Goal: Task Accomplishment & Management: Complete application form

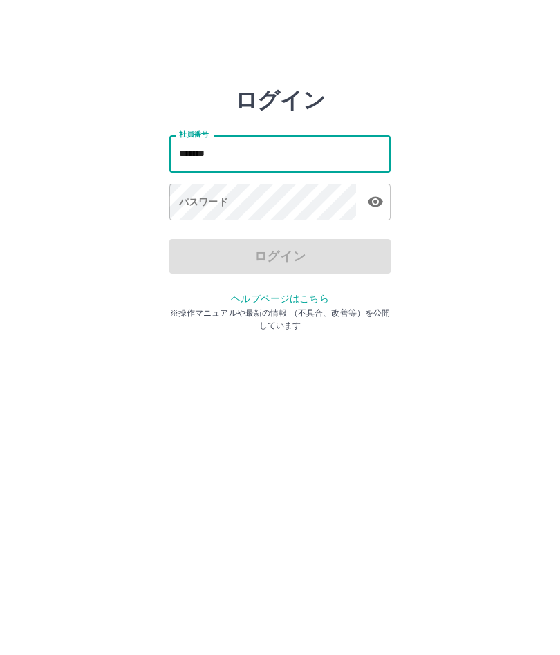
click at [383, 209] on button "button" at bounding box center [375, 202] width 28 height 28
type input "*******"
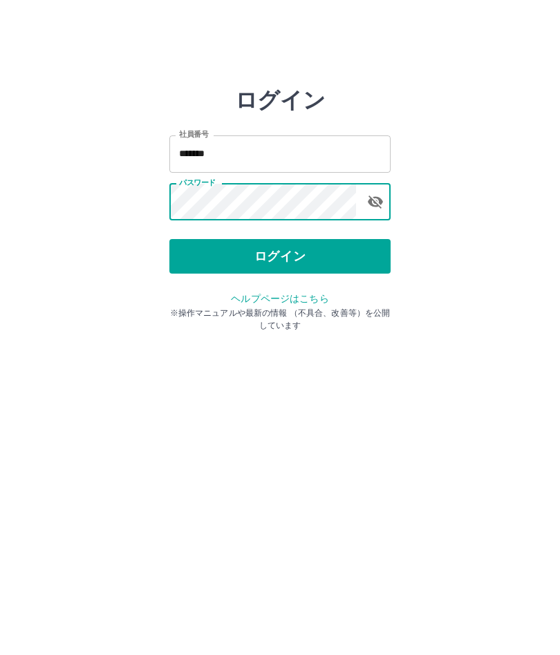
click at [304, 272] on button "ログイン" at bounding box center [279, 256] width 221 height 35
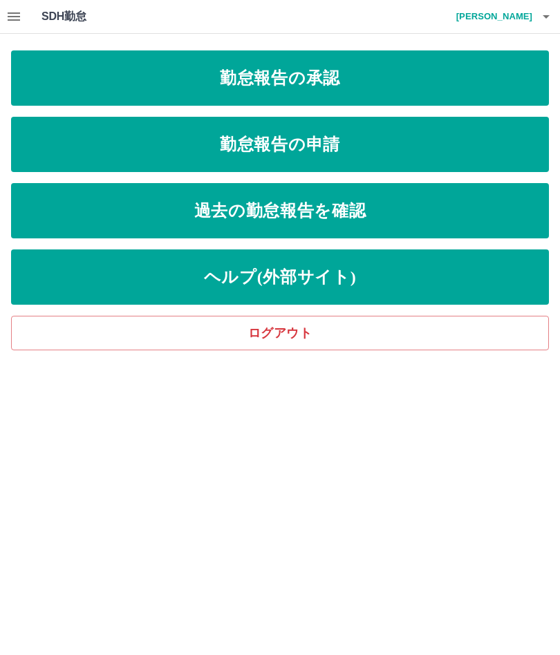
click at [332, 82] on link "勤怠報告の承認" at bounding box center [279, 77] width 537 height 55
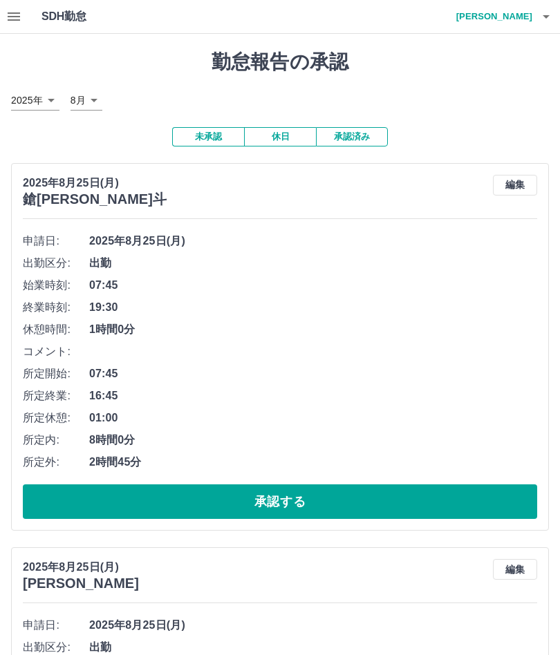
click at [280, 509] on button "承認する" at bounding box center [280, 501] width 514 height 35
click at [289, 501] on button "承認する" at bounding box center [280, 501] width 514 height 35
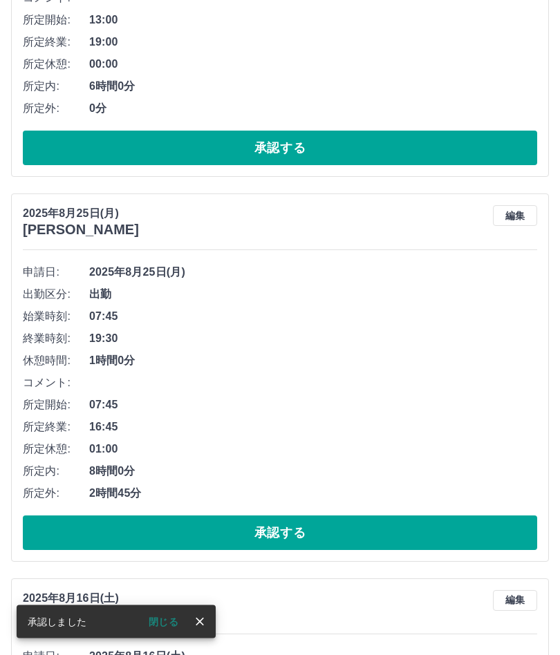
scroll to position [739, 0]
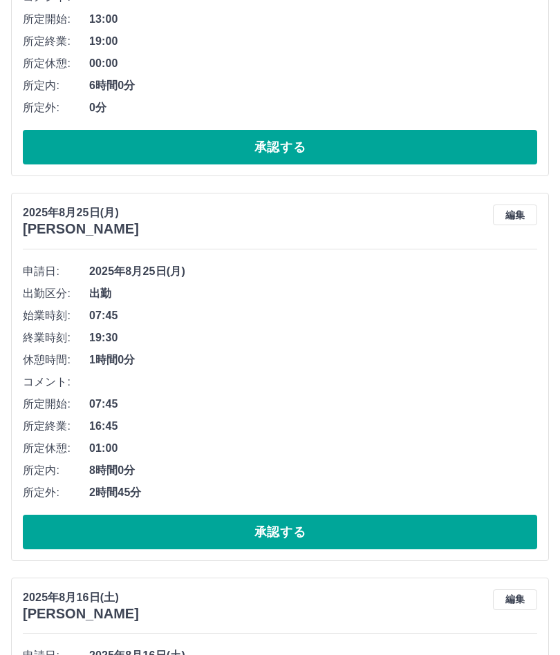
click at [289, 516] on button "承認する" at bounding box center [280, 532] width 514 height 35
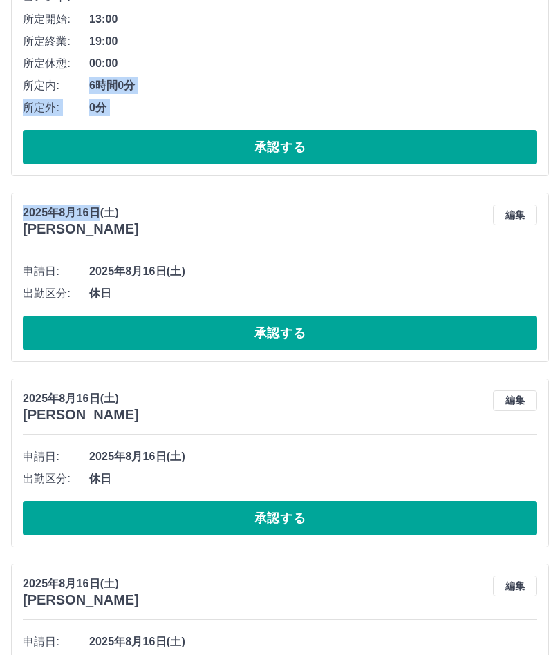
click at [457, 260] on li "申請日: 2025年8月16日(土)" at bounding box center [280, 271] width 514 height 22
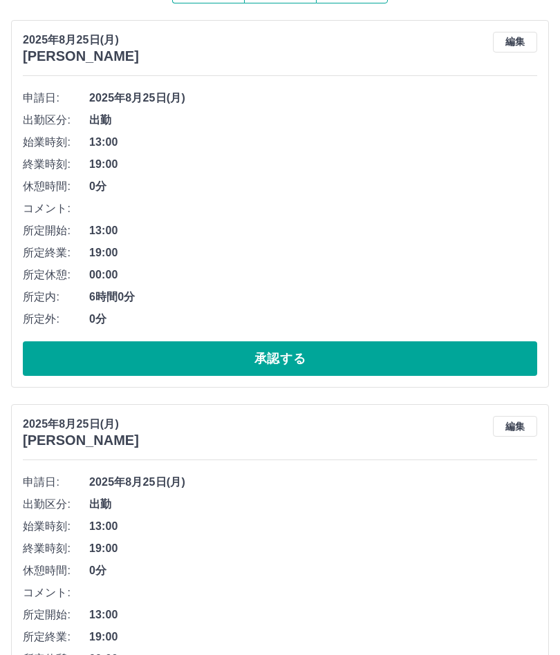
scroll to position [0, 0]
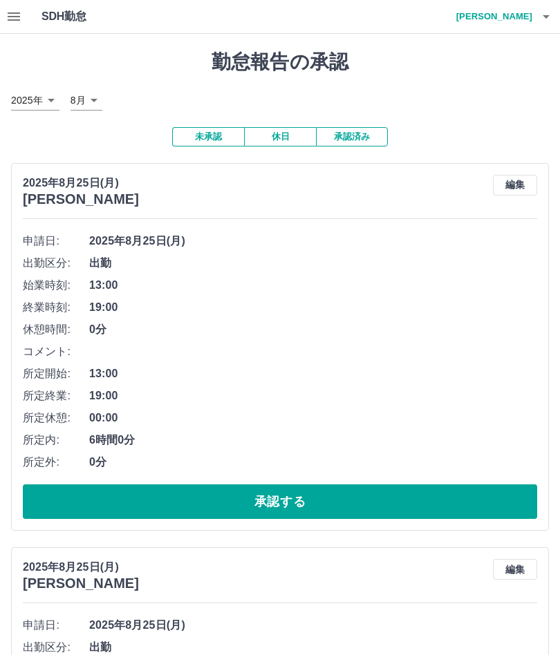
click at [267, 506] on button "承認する" at bounding box center [280, 501] width 514 height 35
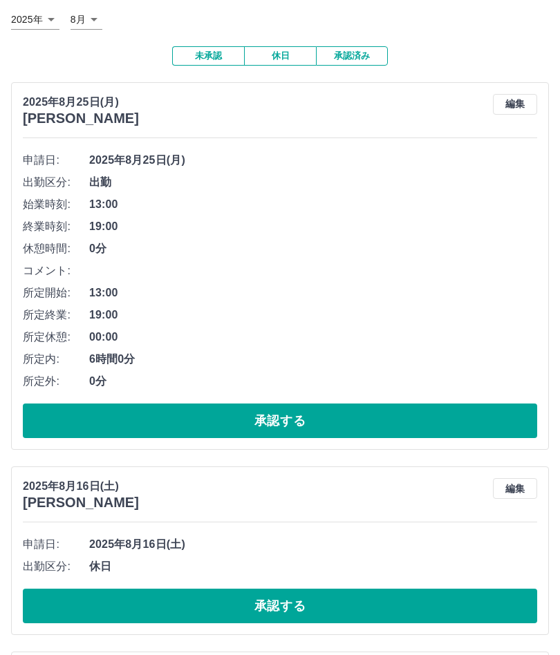
scroll to position [81, 0]
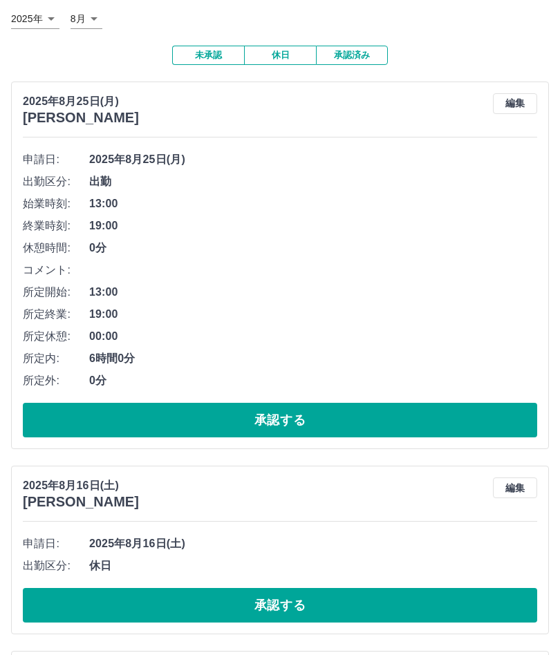
click at [290, 419] on button "承認する" at bounding box center [280, 420] width 514 height 35
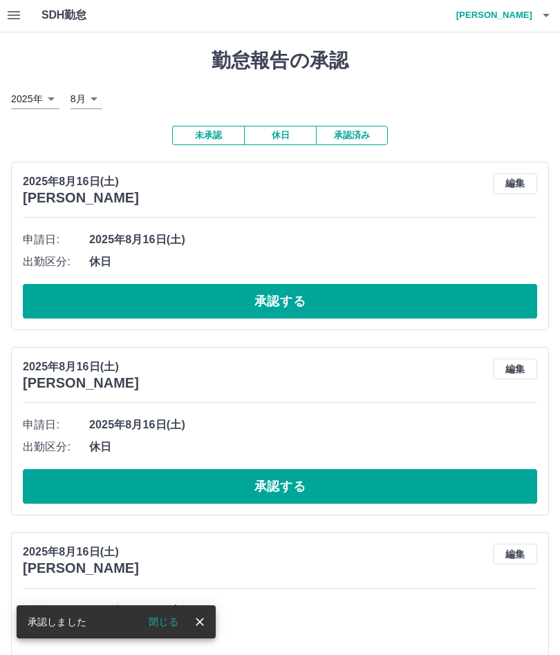
scroll to position [0, 0]
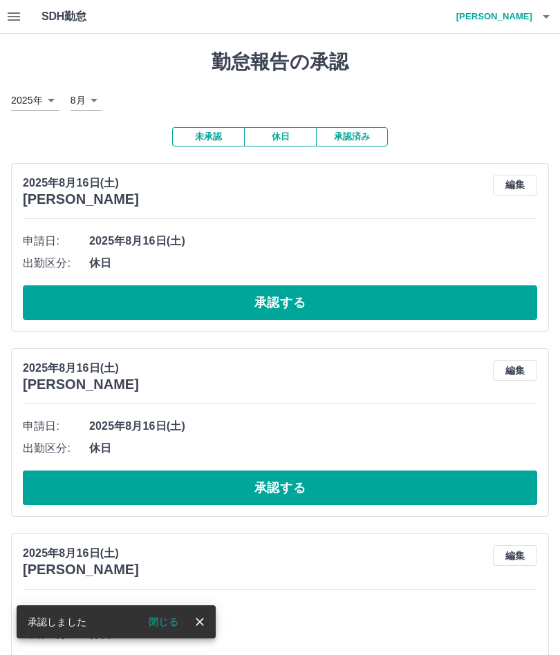
click at [557, 19] on button "button" at bounding box center [546, 16] width 28 height 33
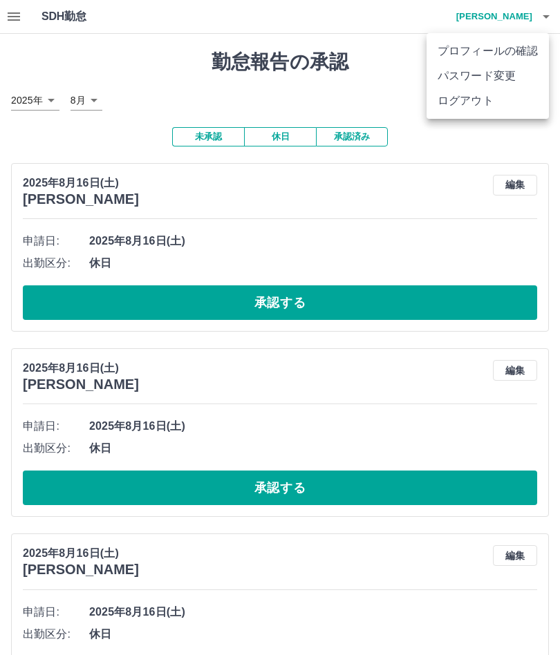
click at [486, 112] on li "ログアウト" at bounding box center [487, 100] width 122 height 25
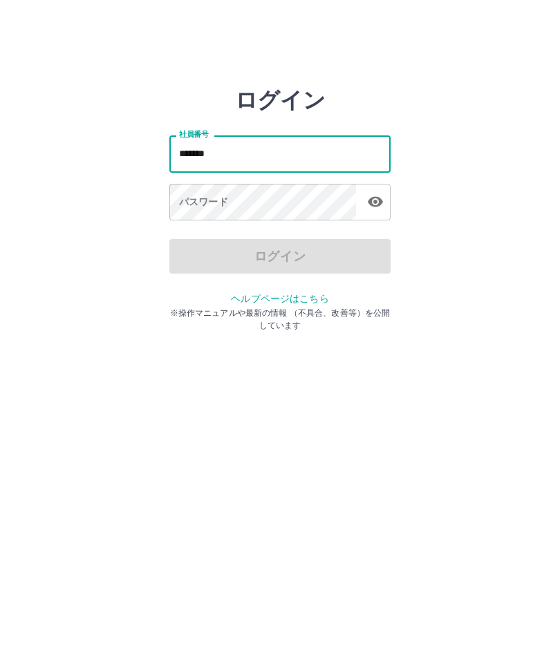
type input "*******"
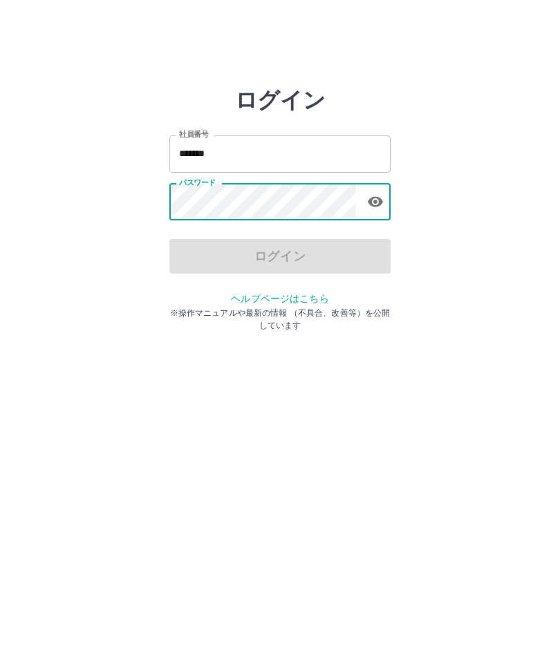
click at [342, 150] on input "*******" at bounding box center [279, 153] width 221 height 37
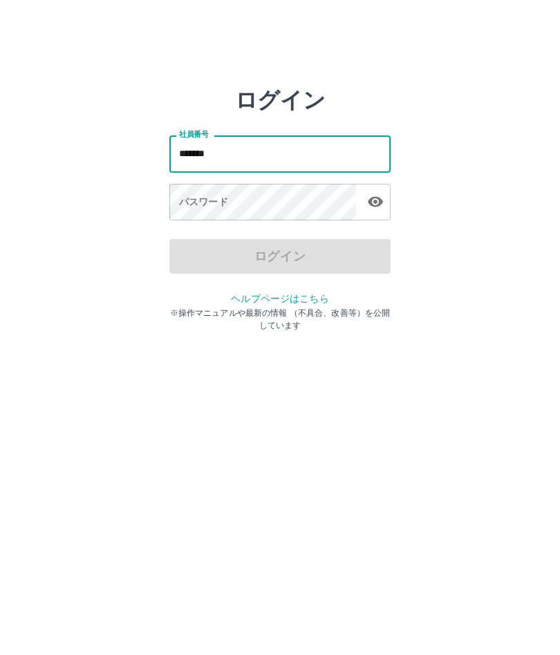
click at [380, 200] on icon "button" at bounding box center [375, 202] width 15 height 10
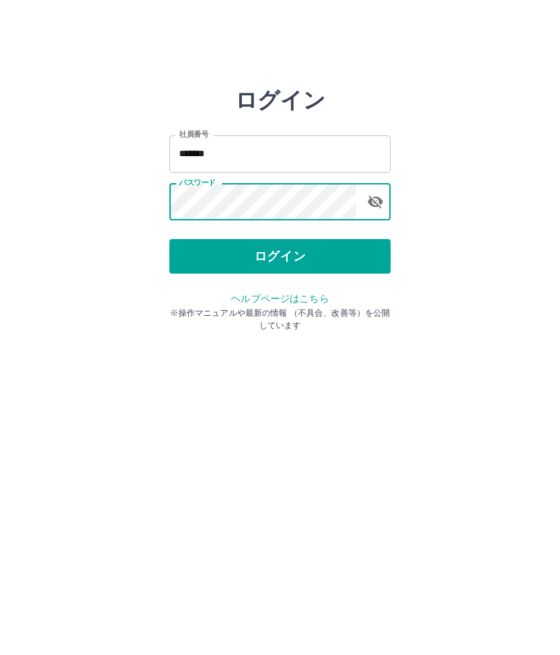
click at [334, 268] on button "ログイン" at bounding box center [279, 256] width 221 height 35
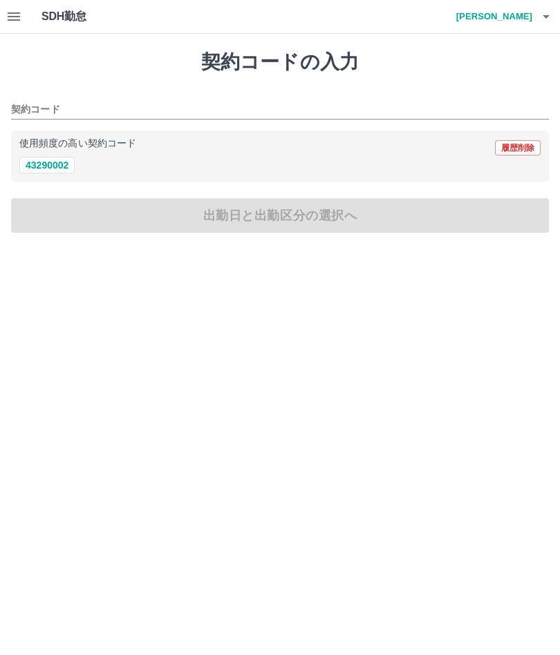
click at [41, 173] on button "43290002" at bounding box center [46, 165] width 55 height 17
type input "********"
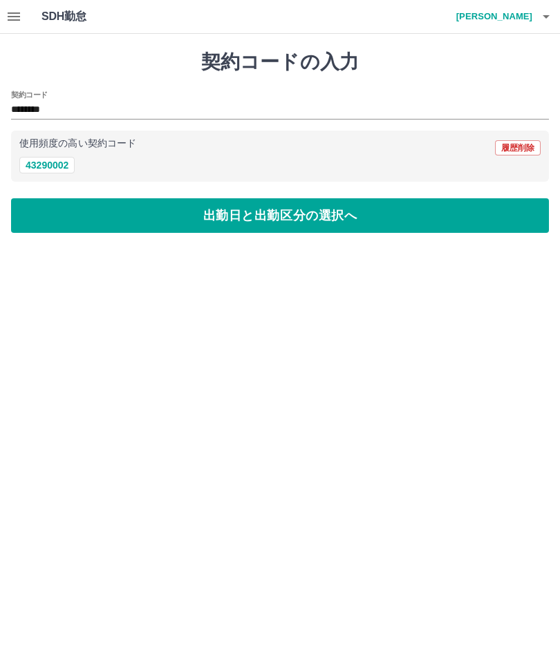
click at [106, 215] on button "出勤日と出勤区分の選択へ" at bounding box center [279, 215] width 537 height 35
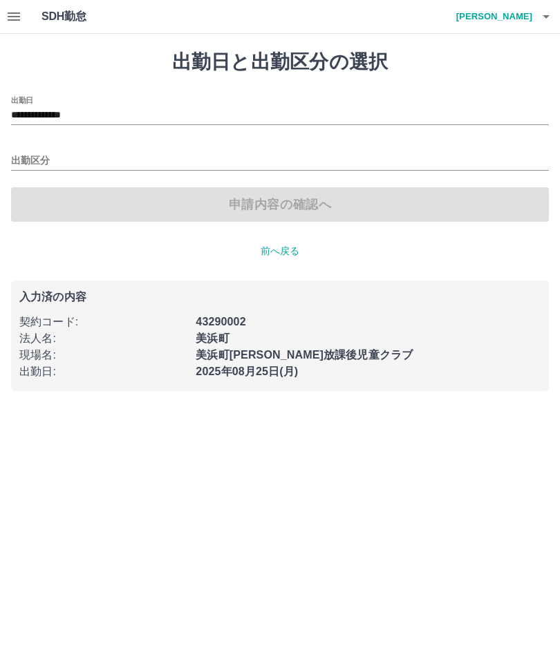
click at [36, 164] on input "出勤区分" at bounding box center [279, 161] width 537 height 17
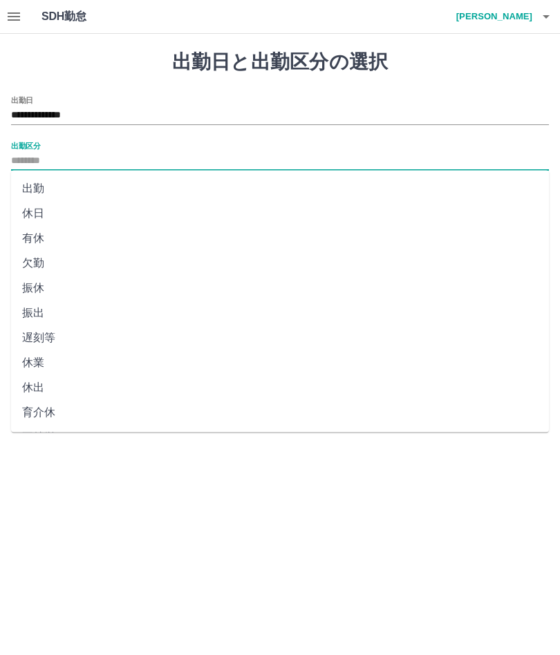
click at [39, 192] on li "出勤" at bounding box center [279, 188] width 537 height 25
type input "**"
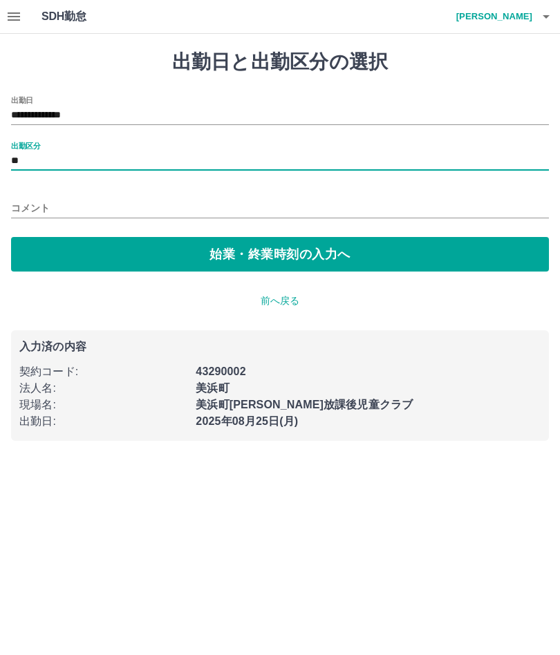
click at [215, 257] on button "始業・終業時刻の入力へ" at bounding box center [279, 254] width 537 height 35
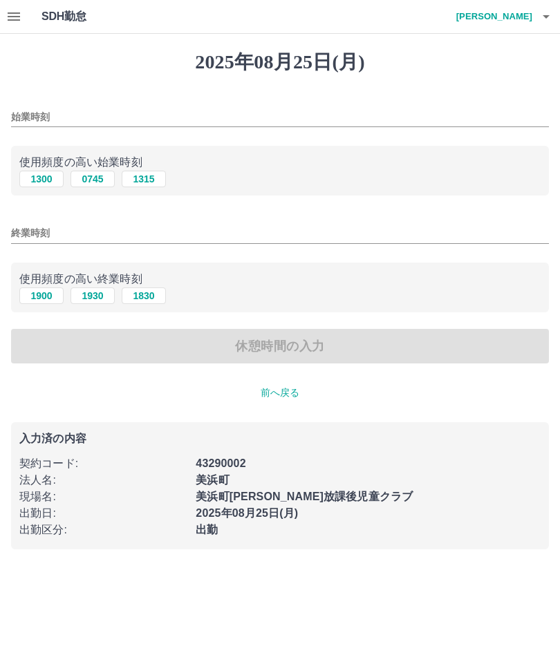
click at [158, 180] on button "1315" at bounding box center [144, 179] width 44 height 17
type input "****"
click at [146, 303] on button "1830" at bounding box center [144, 295] width 44 height 17
type input "****"
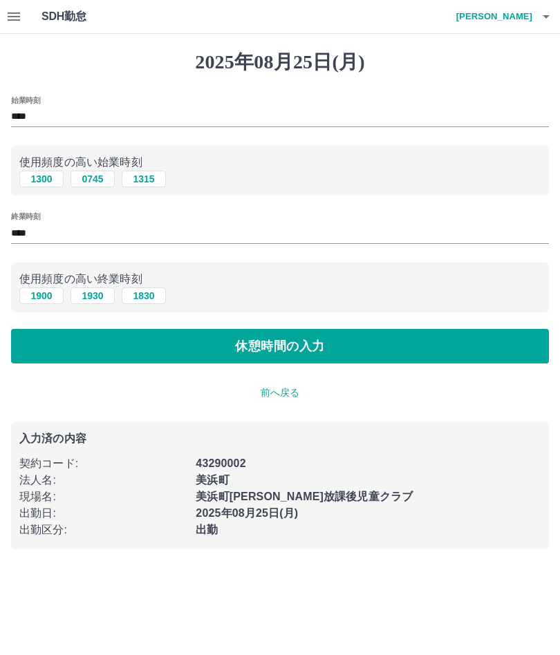
click at [59, 155] on p "使用頻度の高い始業時刻" at bounding box center [279, 162] width 521 height 17
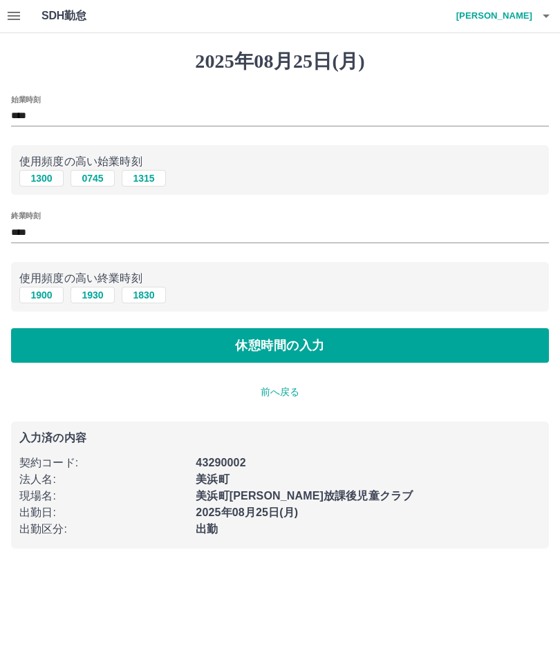
click at [303, 341] on button "休憩時間の入力" at bounding box center [279, 346] width 537 height 35
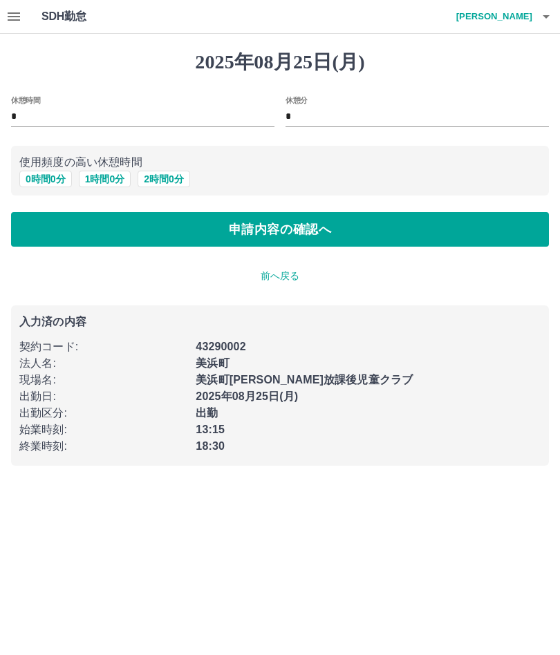
click at [295, 225] on button "申請内容の確認へ" at bounding box center [279, 229] width 537 height 35
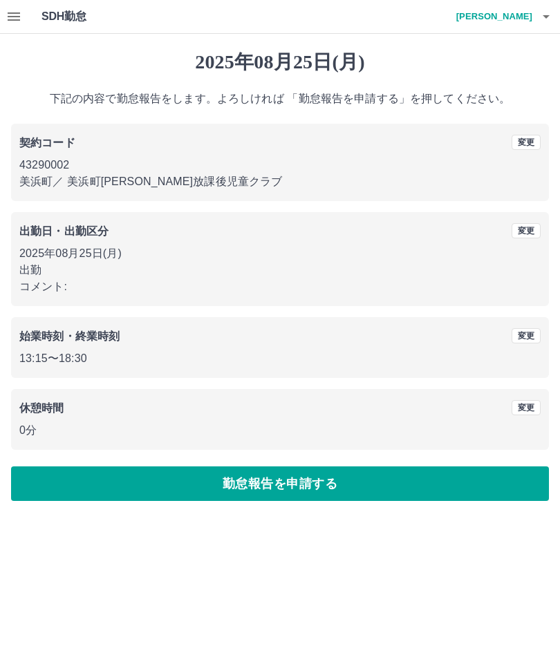
click at [296, 477] on button "勤怠報告を申請する" at bounding box center [279, 483] width 537 height 35
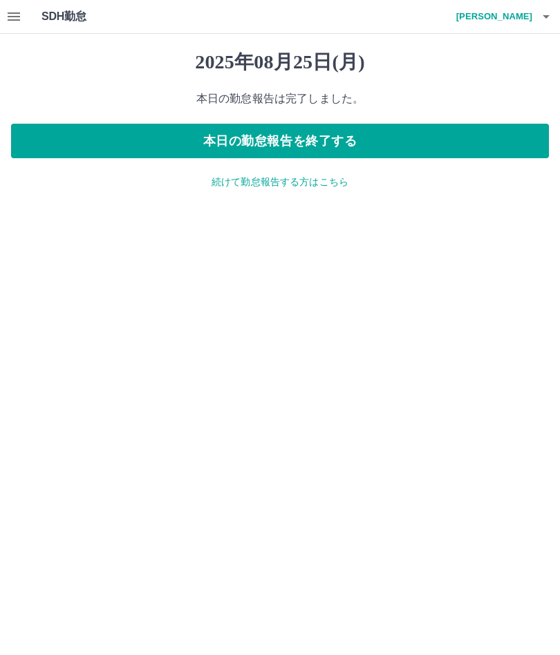
click at [310, 140] on button "本日の勤怠報告を終了する" at bounding box center [279, 141] width 537 height 35
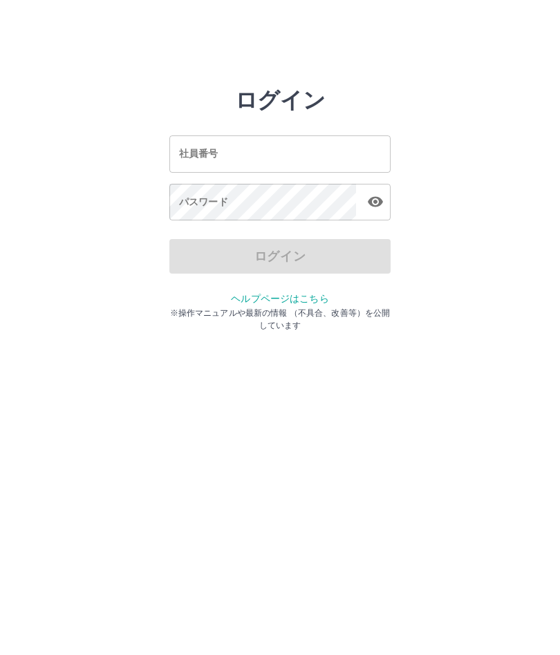
click at [312, 158] on input "社員番号" at bounding box center [279, 153] width 221 height 37
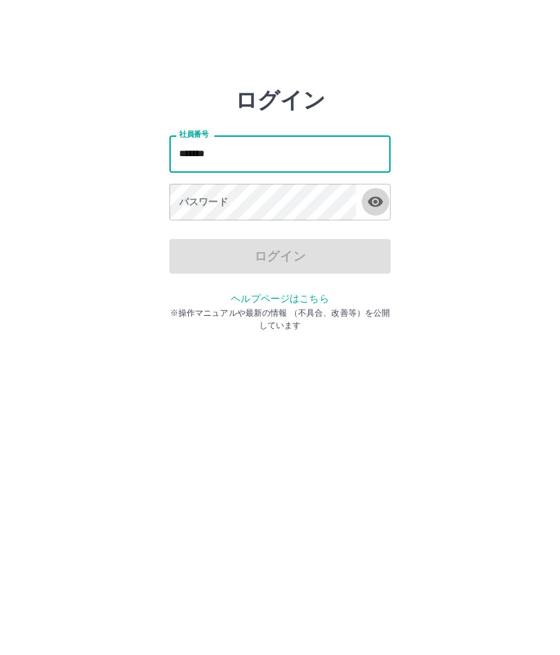
click at [377, 203] on icon "button" at bounding box center [375, 201] width 17 height 17
type input "*******"
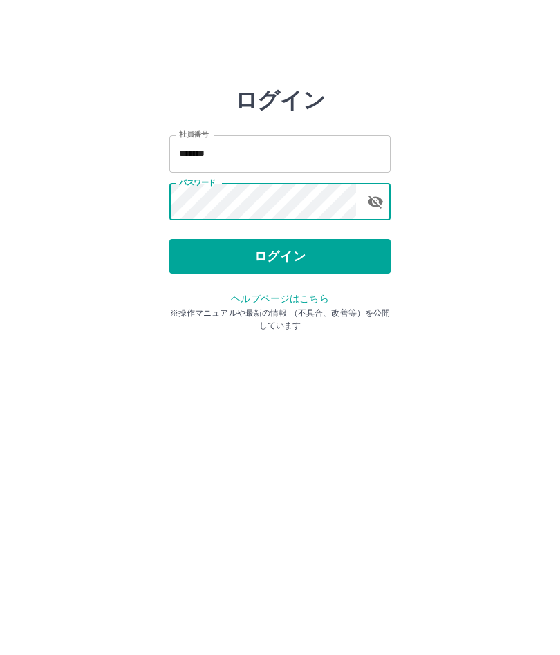
click at [305, 256] on button "ログイン" at bounding box center [279, 256] width 221 height 35
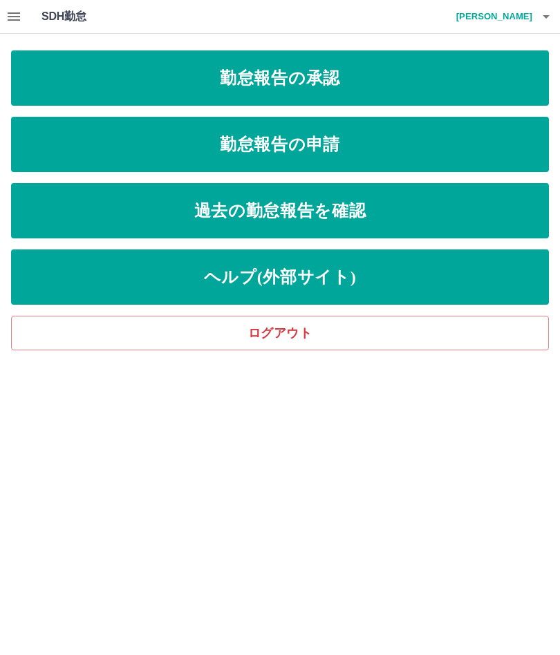
click at [282, 77] on link "勤怠報告の承認" at bounding box center [279, 77] width 537 height 55
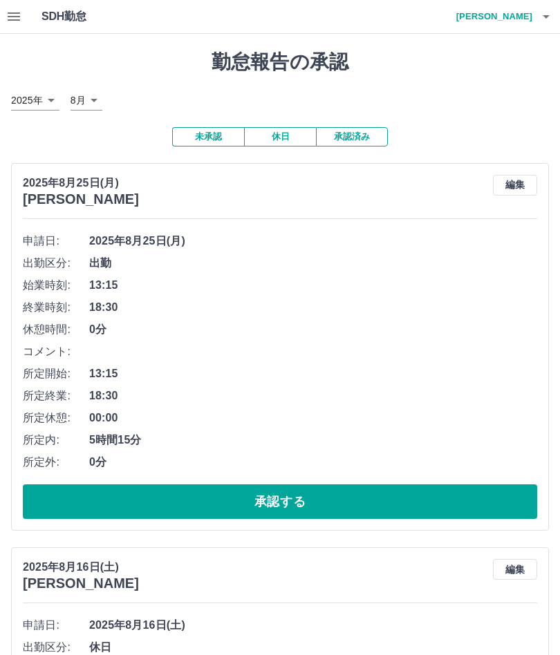
click at [287, 504] on button "承認する" at bounding box center [280, 501] width 514 height 35
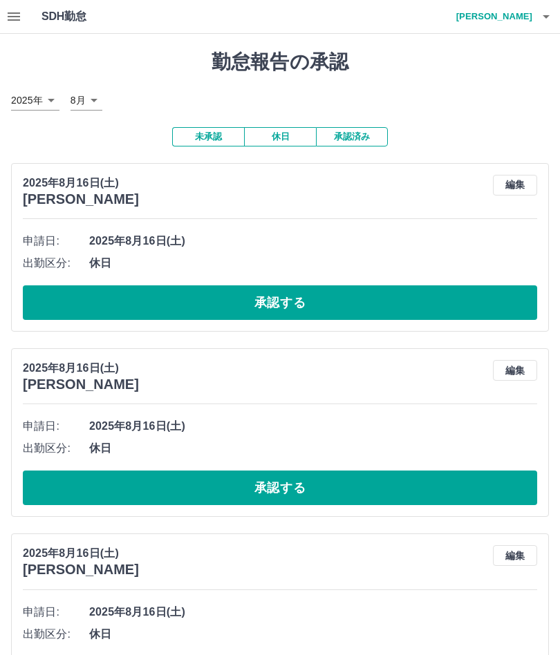
click at [553, 22] on icon "button" at bounding box center [545, 16] width 17 height 17
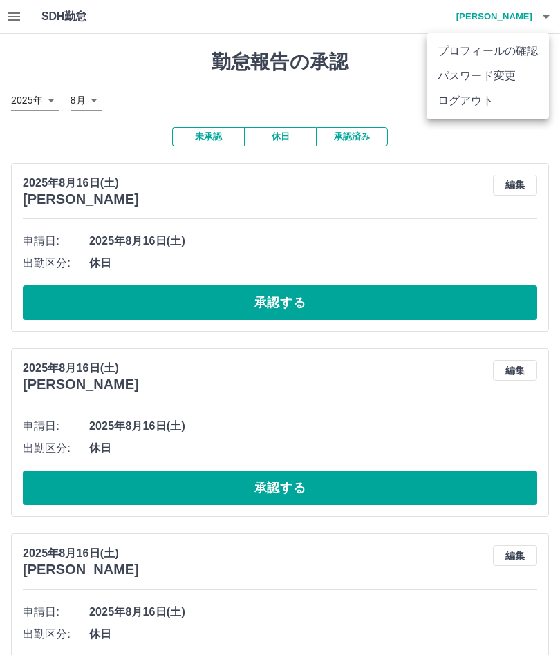
click at [460, 111] on li "ログアウト" at bounding box center [487, 100] width 122 height 25
